Goal: Communication & Community: Share content

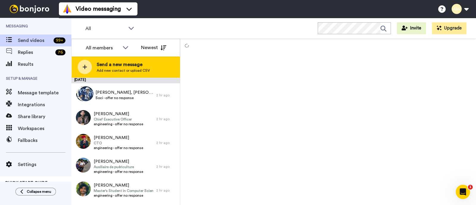
click at [96, 68] on div "Send a new message Add new contact or upload CSV" at bounding box center [126, 67] width 108 height 21
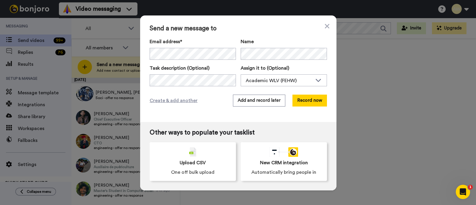
click at [246, 29] on span "Send a new message to" at bounding box center [238, 28] width 177 height 7
click at [300, 99] on button "Record now" at bounding box center [309, 101] width 35 height 12
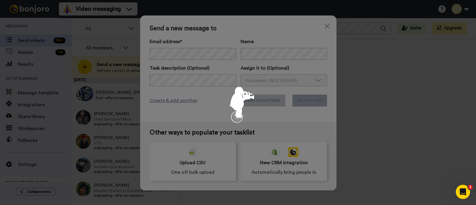
scroll to position [0, 0]
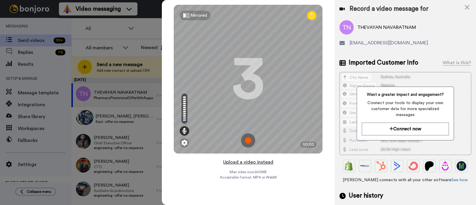
click at [255, 163] on button "Upload a video instead" at bounding box center [248, 162] width 54 height 8
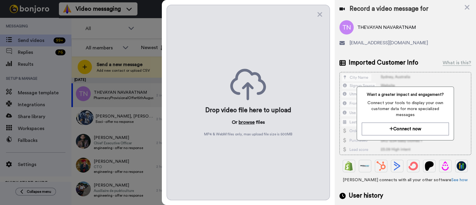
click at [252, 123] on button "browse" at bounding box center [247, 122] width 16 height 7
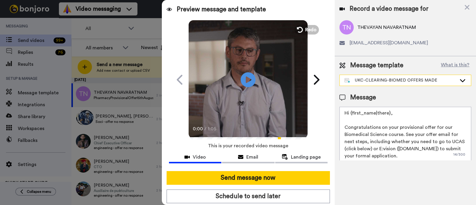
click at [408, 84] on div "UKC-CLEARING-BIOMED OFFERS MADE" at bounding box center [405, 80] width 131 height 11
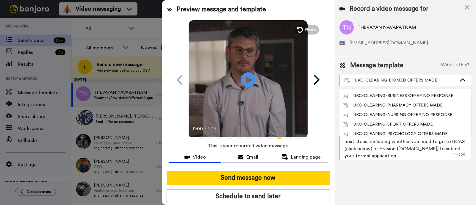
scroll to position [113, 0]
click at [393, 105] on div "UKC-CLEARING-PHARMACY OFFERS MADE" at bounding box center [393, 104] width 100 height 6
type textarea "Hi {first_name|there}, Congratulations on your provisional offer for our pharma…"
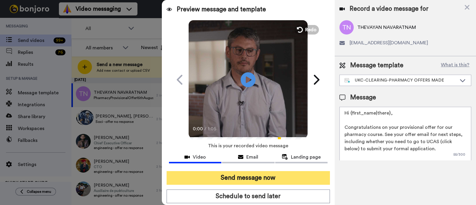
click at [243, 178] on button "Send message now" at bounding box center [248, 178] width 163 height 14
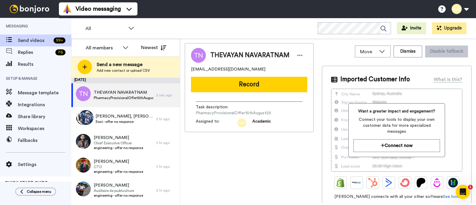
scroll to position [0, 0]
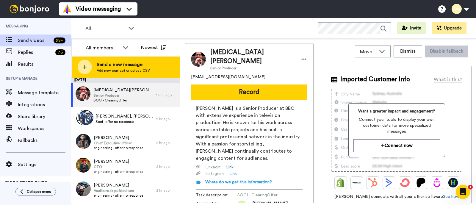
click at [143, 72] on span "Add new contact or upload CSV" at bounding box center [123, 70] width 53 height 5
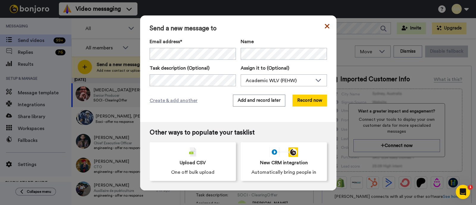
click at [325, 27] on icon at bounding box center [327, 26] width 4 height 4
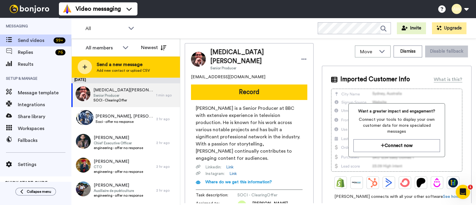
click at [147, 74] on div "Send a new message Add new contact or upload CSV" at bounding box center [126, 67] width 108 height 21
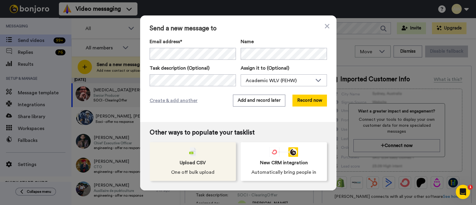
click at [185, 154] on div "Upload CSV One off bulk upload" at bounding box center [193, 161] width 86 height 39
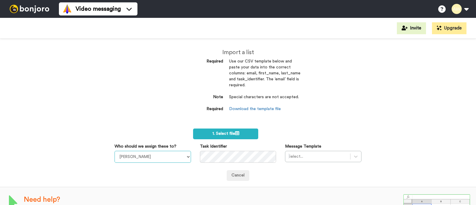
click at [171, 154] on select "[PERSON_NAME] [PERSON_NAME] WLV Academic (FSE) [PERSON_NAME] Ademokoya UK Recru…" at bounding box center [153, 157] width 76 height 12
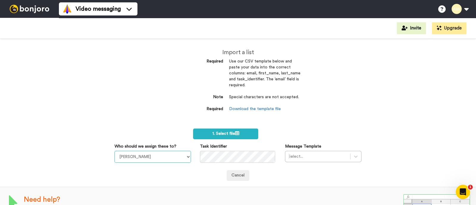
select select "893d32a1-1eca-438f-900e-e073b28e2bc9"
click at [115, 151] on select "Laura Wright Amarjit Duggal WLV Academic (FSE) Divandra Birla Bolutife Ademokoy…" at bounding box center [153, 157] width 76 height 12
click at [226, 129] on label "1. Select file" at bounding box center [225, 134] width 65 height 11
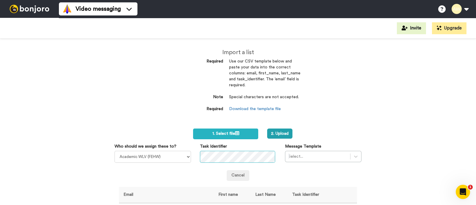
click at [274, 161] on div "Task Identifier" at bounding box center [237, 152] width 85 height 19
click at [350, 156] on div "Select..." at bounding box center [323, 156] width 76 height 11
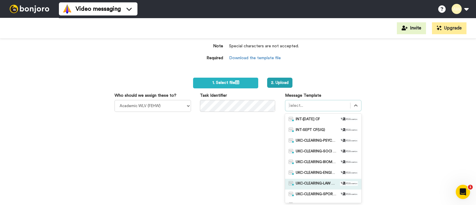
scroll to position [42, 0]
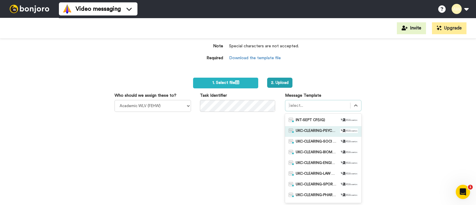
click at [327, 133] on span "UKC-CLEARING-PSYCHOLOGY OFFER NO RESPONSE" at bounding box center [317, 132] width 42 height 6
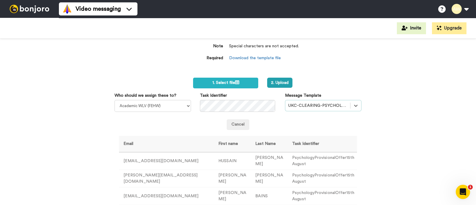
scroll to position [63, 0]
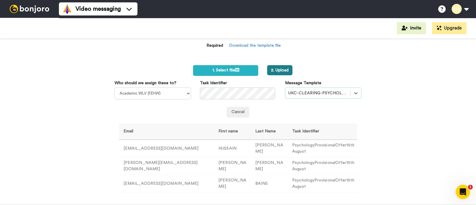
click at [282, 71] on button "2. Upload" at bounding box center [279, 70] width 25 height 10
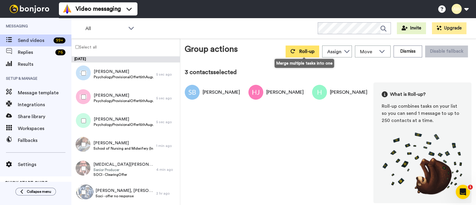
click at [292, 53] on icon at bounding box center [292, 51] width 5 height 5
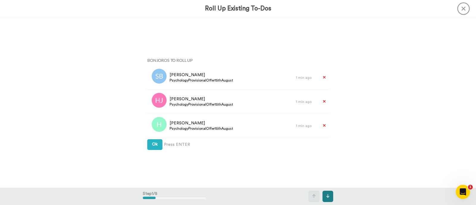
click at [326, 193] on button at bounding box center [328, 196] width 11 height 11
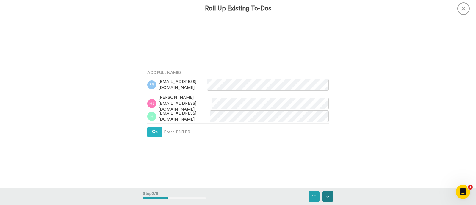
click at [326, 193] on button at bounding box center [328, 196] width 11 height 11
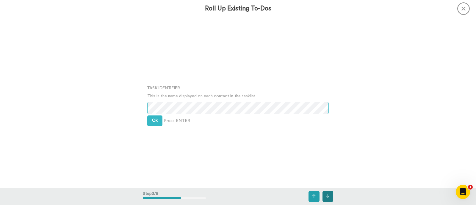
scroll to position [341, 0]
click at [156, 116] on button "Ok" at bounding box center [154, 119] width 15 height 11
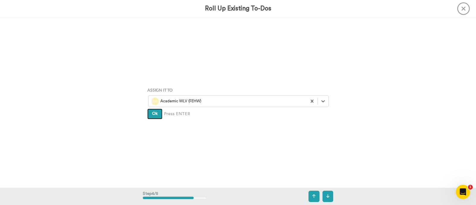
click at [155, 115] on span "Ok" at bounding box center [155, 114] width 6 height 4
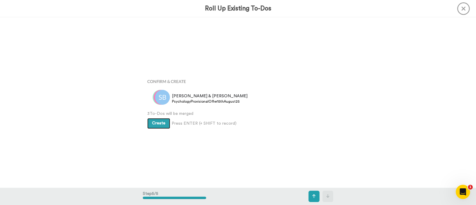
scroll to position [681, 0]
click at [154, 121] on button "Create" at bounding box center [158, 123] width 23 height 11
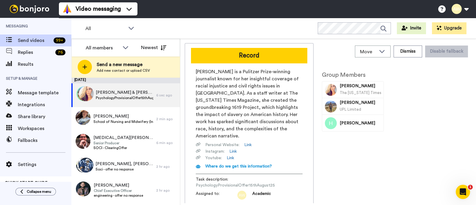
click at [260, 55] on button "Record" at bounding box center [249, 55] width 116 height 15
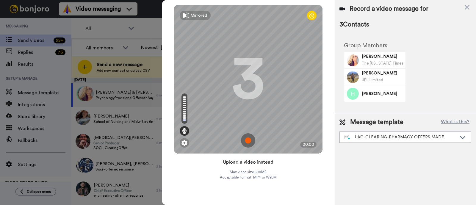
click at [252, 162] on button "Upload a video instead" at bounding box center [248, 162] width 54 height 8
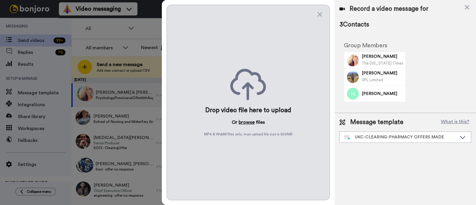
click at [247, 123] on button "browse" at bounding box center [247, 122] width 16 height 7
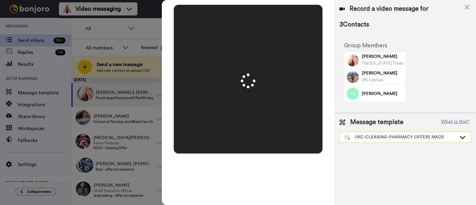
click at [387, 135] on div "UKC-CLEARING-PHARMACY OFFERS MADE" at bounding box center [401, 137] width 112 height 6
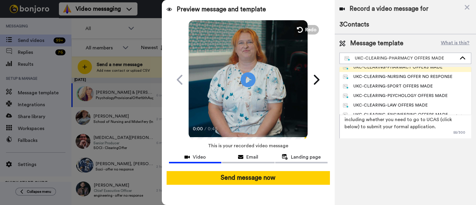
scroll to position [128, 0]
click at [386, 96] on div "UKC-CLEARING-PSYCHOLOGY OFFERS MADE" at bounding box center [395, 96] width 105 height 6
type textarea "Hi {first_name|there}, Congratulations on your provisional offer for one of our…"
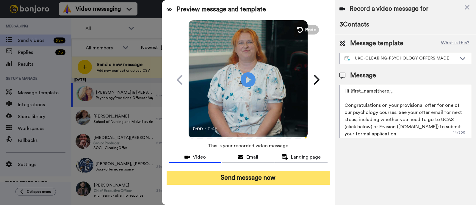
click at [283, 178] on button "Send message now" at bounding box center [248, 178] width 163 height 14
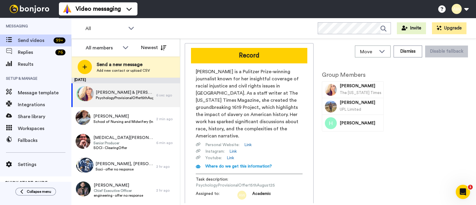
scroll to position [0, 0]
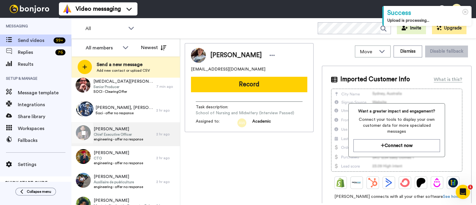
scroll to position [32, 0]
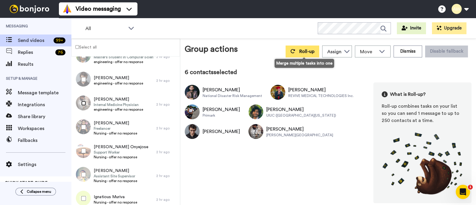
scroll to position [113, 0]
click at [302, 49] on span "Roll-up" at bounding box center [306, 51] width 15 height 5
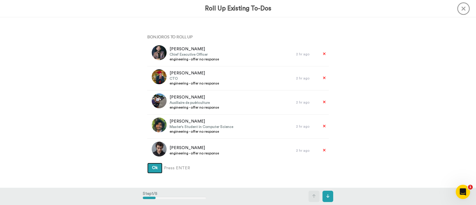
click at [149, 162] on div "Bonjoros To Roll Up Bilal Anwar Chief Executive Officer engineering - offer no …" at bounding box center [238, 103] width 190 height 142
click at [149, 165] on button "Ok" at bounding box center [154, 168] width 15 height 11
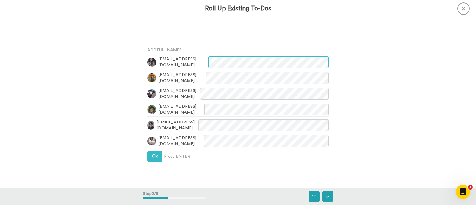
scroll to position [170, 0]
click at [156, 155] on button "Ok" at bounding box center [154, 155] width 15 height 11
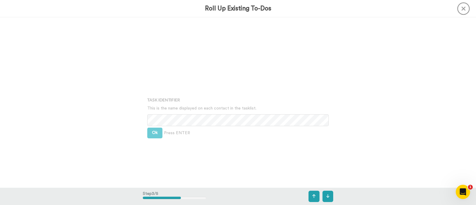
scroll to position [341, 0]
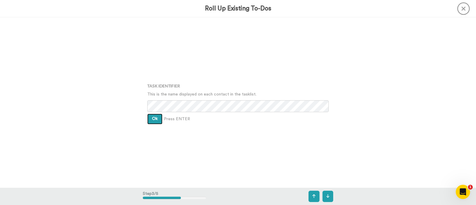
click at [156, 121] on button "Ok" at bounding box center [154, 119] width 15 height 11
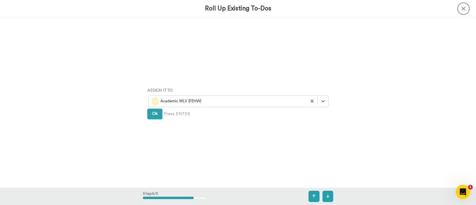
scroll to position [511, 0]
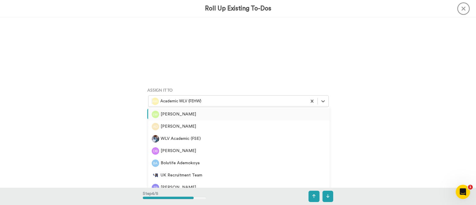
click at [186, 104] on div at bounding box center [227, 101] width 152 height 7
click at [194, 138] on div "WLV Academic (FSE)" at bounding box center [239, 138] width 174 height 7
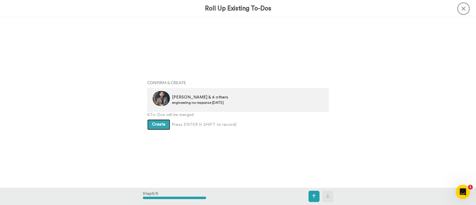
scroll to position [681, 0]
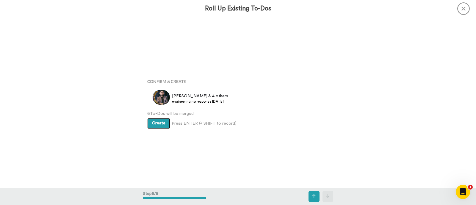
click at [156, 123] on span "Create" at bounding box center [158, 123] width 13 height 4
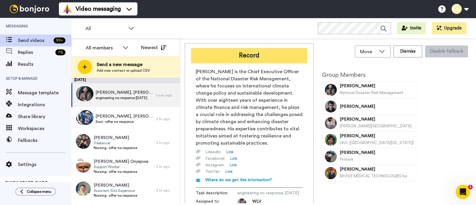
click at [249, 60] on button "Record" at bounding box center [249, 55] width 116 height 15
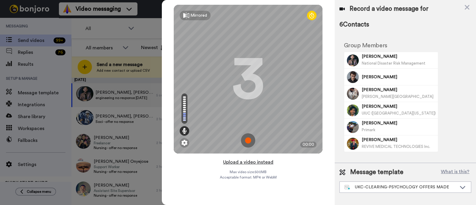
click at [254, 162] on button "Upload a video instead" at bounding box center [248, 162] width 54 height 8
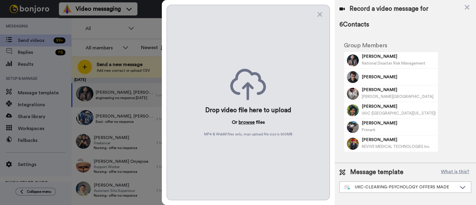
click at [251, 123] on button "browse" at bounding box center [247, 122] width 16 height 7
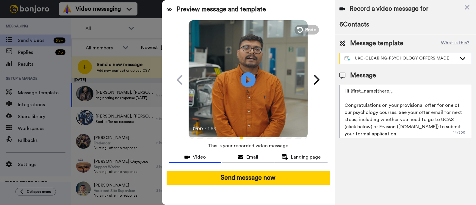
click at [373, 57] on div "UKC-CLEARING-PSYCHOLOGY OFFERS MADE" at bounding box center [401, 58] width 112 height 6
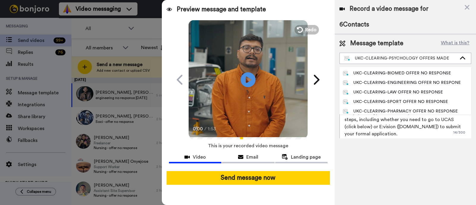
scroll to position [65, 0]
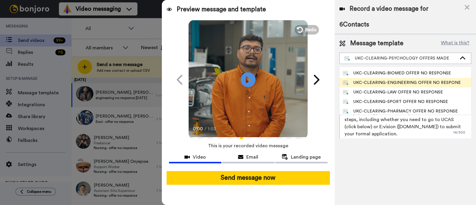
click at [372, 82] on div "UKC-CLEARING-ENGINEERING OFFER NO RESPONE" at bounding box center [402, 83] width 118 height 6
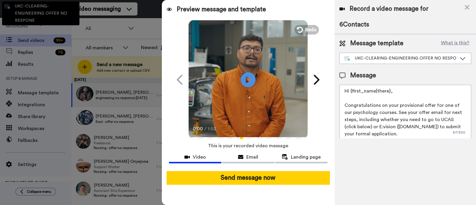
type textarea "Hi {first_name|there}, Congratulations on your offer for one of our engineering…"
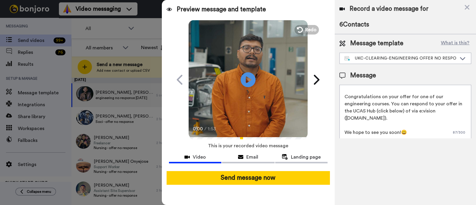
scroll to position [0, 0]
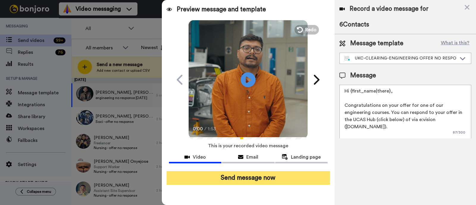
click at [287, 180] on button "Send message now" at bounding box center [248, 178] width 163 height 14
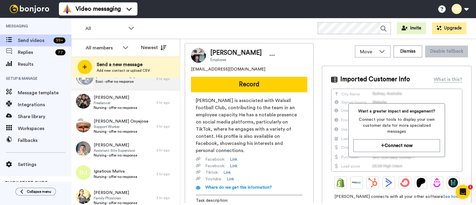
scroll to position [42, 0]
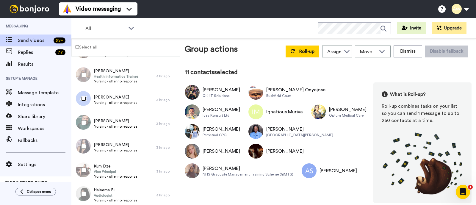
scroll to position [264, 0]
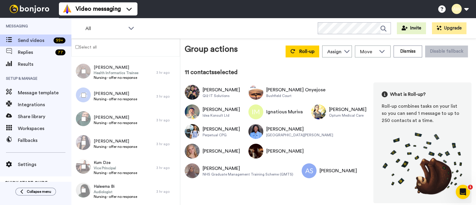
click at [81, 116] on div at bounding box center [82, 119] width 21 height 21
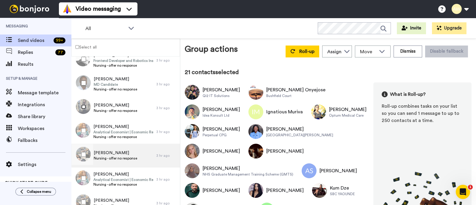
scroll to position [492, 0]
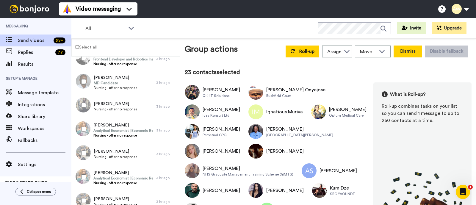
click at [400, 50] on button "Dismiss" at bounding box center [408, 52] width 29 height 12
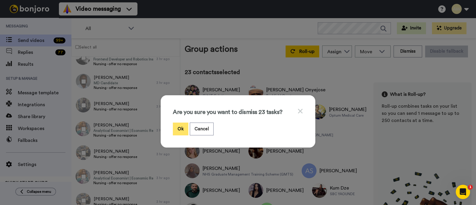
click at [178, 132] on button "Ok" at bounding box center [180, 129] width 15 height 13
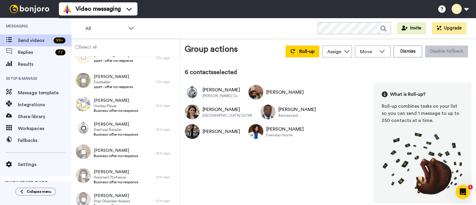
scroll to position [373, 0]
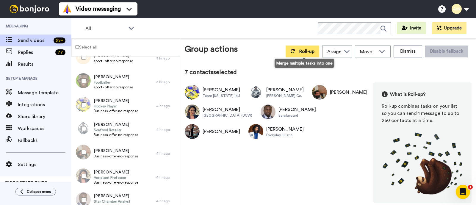
click at [302, 50] on span "Roll-up" at bounding box center [306, 51] width 15 height 5
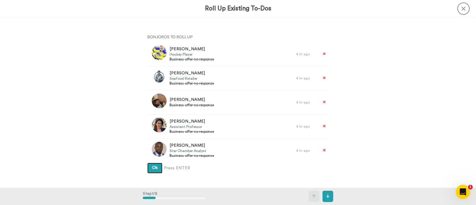
click at [155, 171] on button "Ok" at bounding box center [154, 168] width 15 height 11
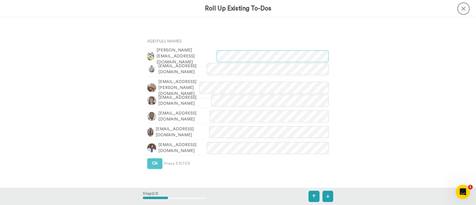
scroll to position [170, 0]
click at [152, 168] on button "Ok" at bounding box center [154, 163] width 15 height 11
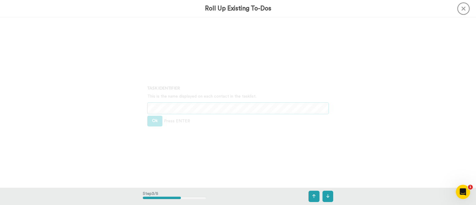
scroll to position [341, 0]
click at [154, 121] on button "Ok" at bounding box center [154, 119] width 15 height 11
click at [202, 99] on div at bounding box center [227, 101] width 152 height 7
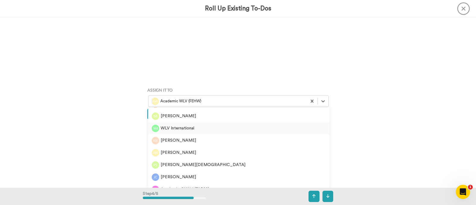
scroll to position [548, 0]
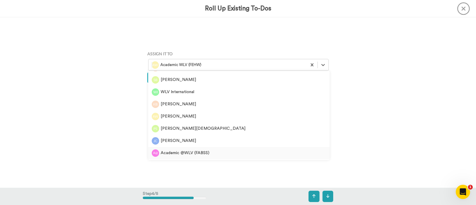
click at [198, 154] on div "Academic @WLV (FABSS)" at bounding box center [239, 152] width 174 height 7
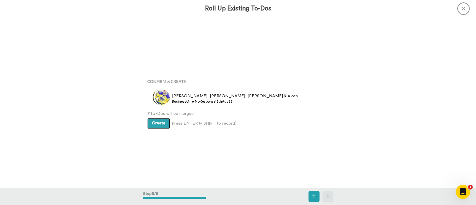
scroll to position [681, 0]
click at [164, 125] on button "Create" at bounding box center [158, 123] width 23 height 11
